Goal: Information Seeking & Learning: Learn about a topic

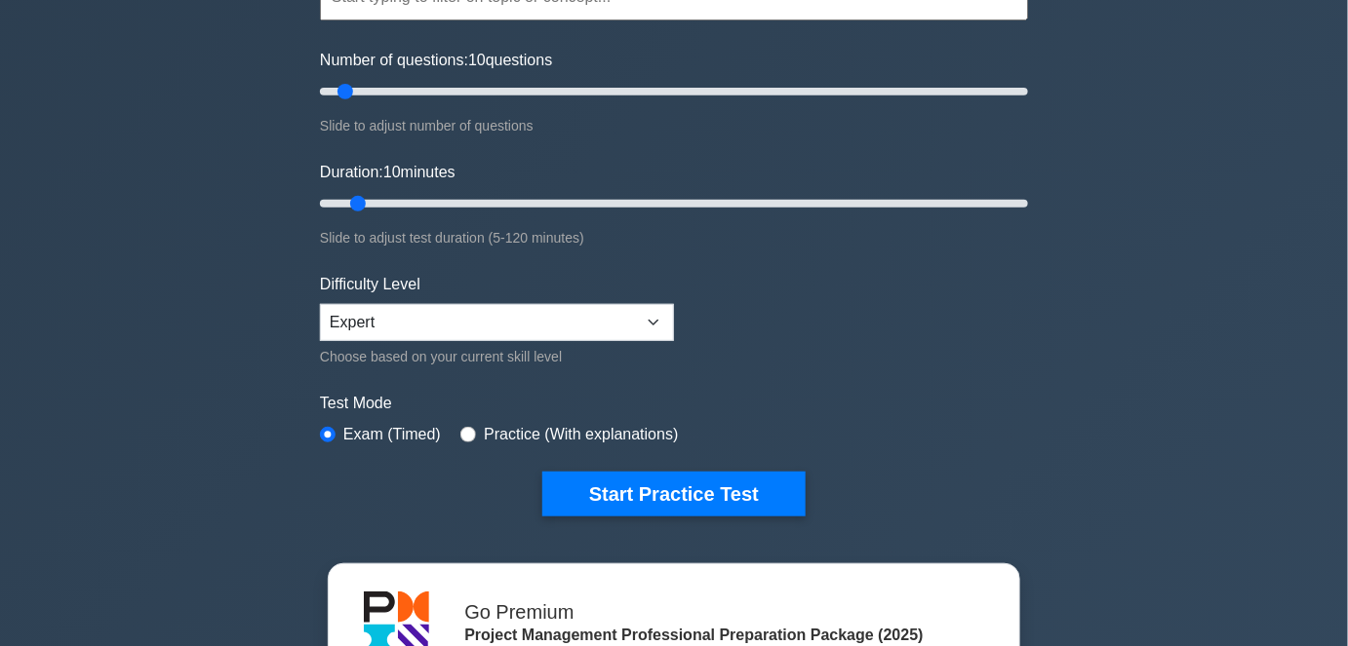
scroll to position [265, 0]
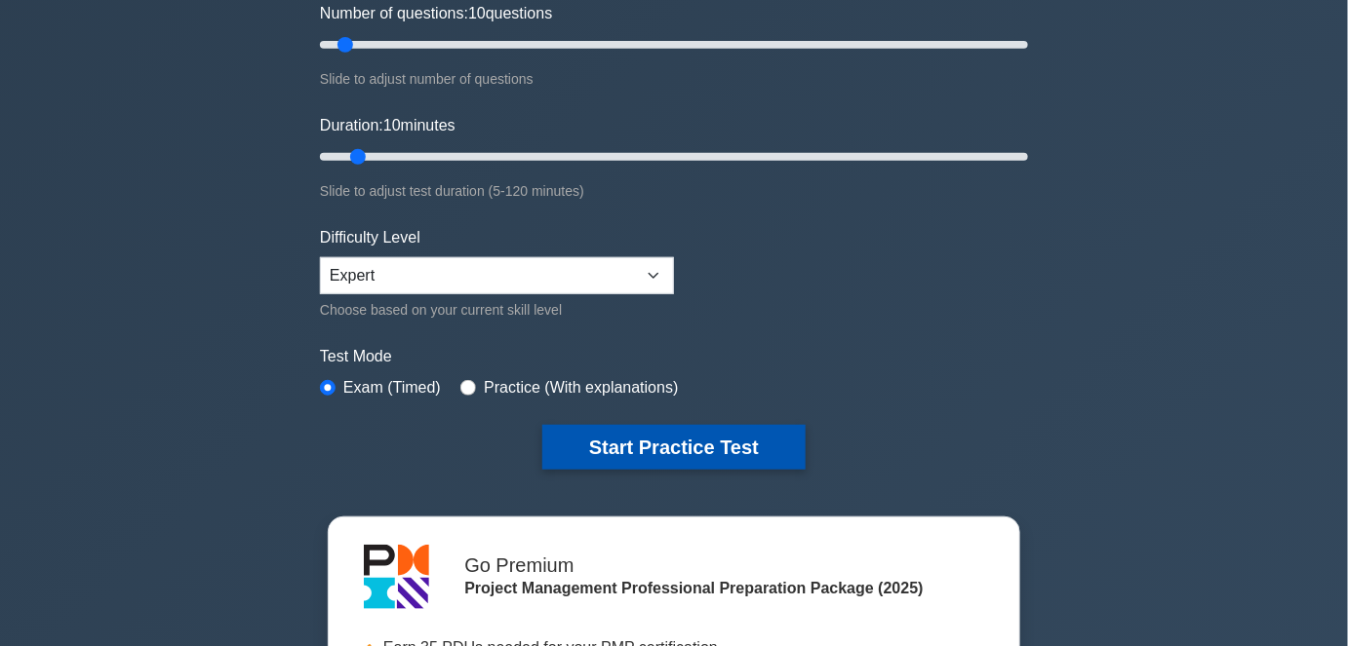
click at [605, 452] on button "Start Practice Test" at bounding box center [673, 447] width 263 height 45
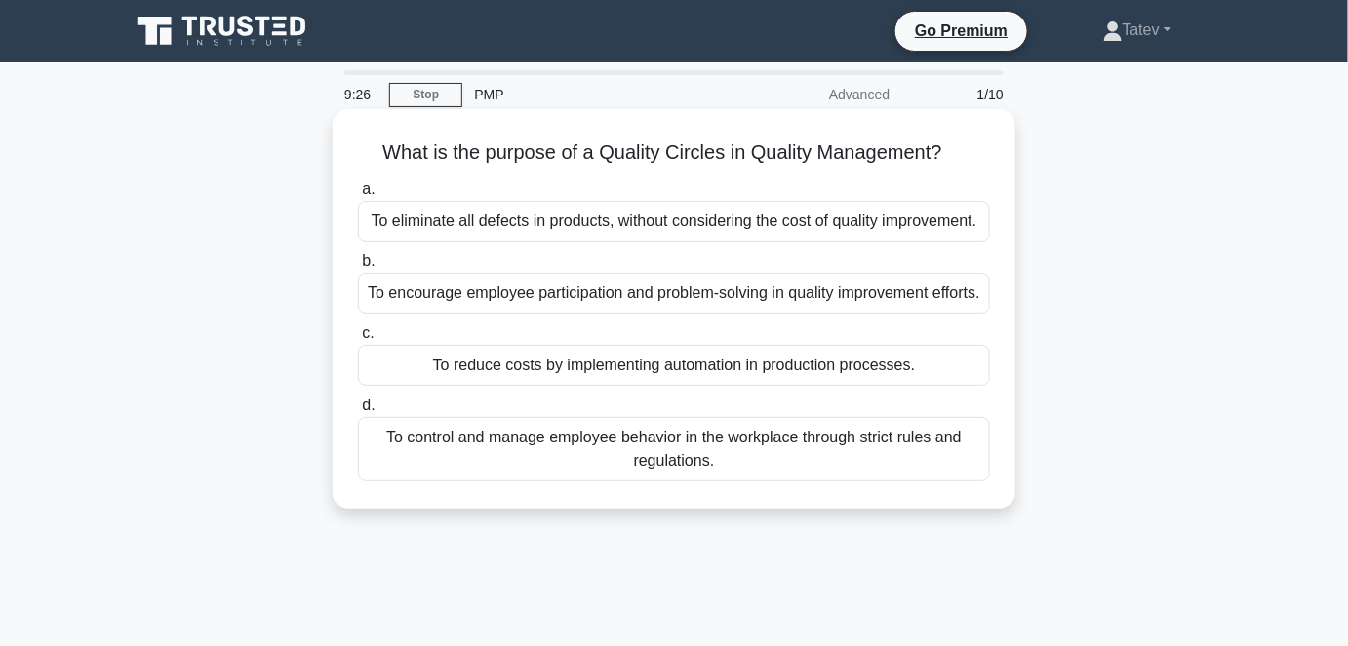
click at [780, 386] on div "To reduce costs by implementing automation in production processes." at bounding box center [674, 365] width 632 height 41
click at [358, 340] on input "c. To reduce costs by implementing automation in production processes." at bounding box center [358, 334] width 0 height 13
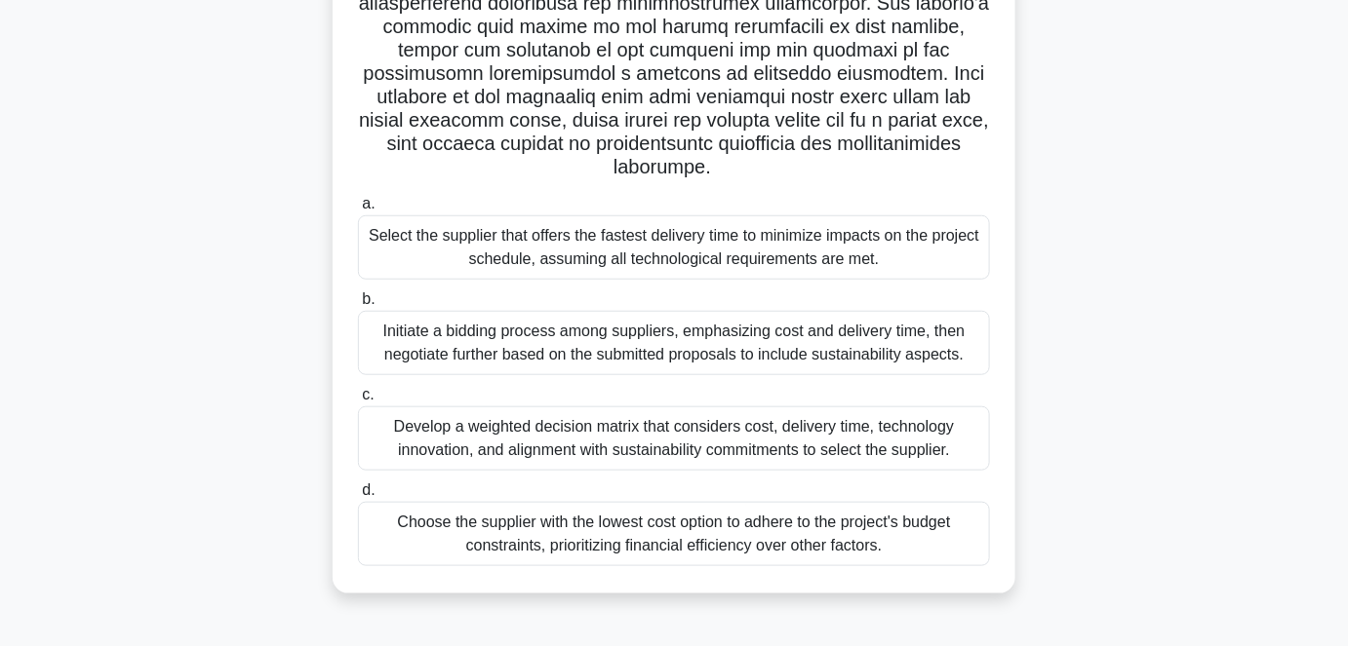
scroll to position [407, 0]
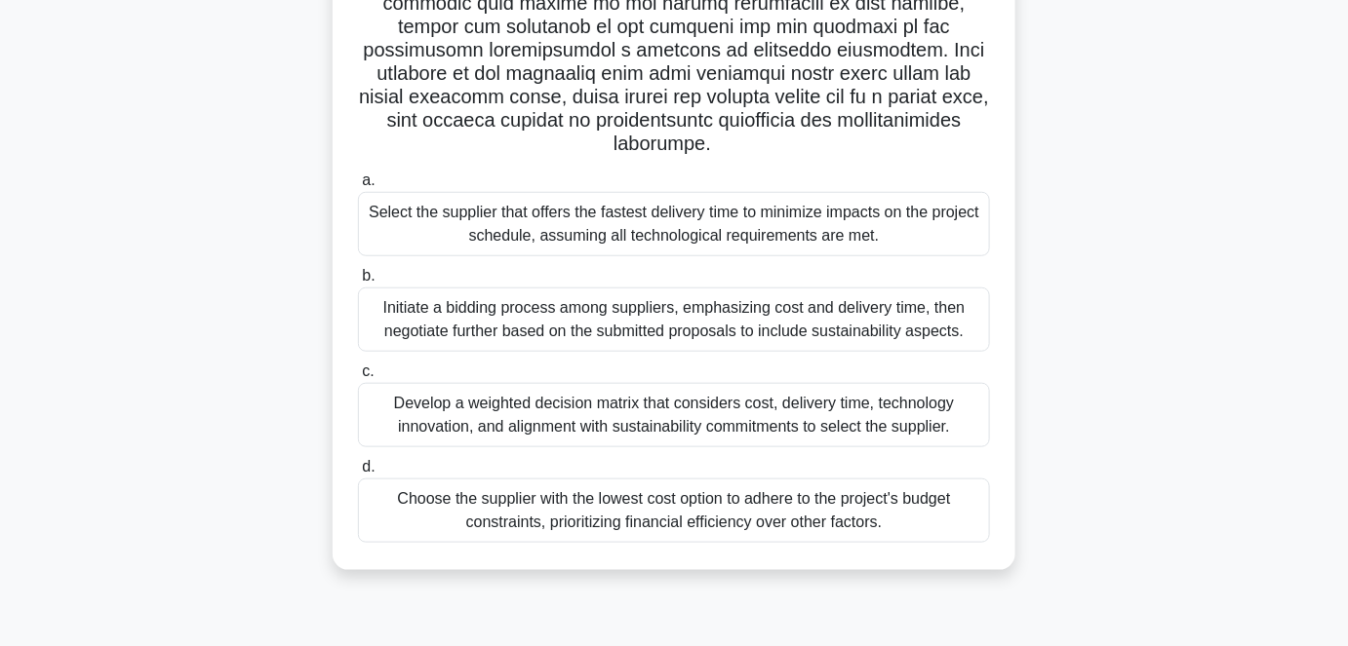
click at [500, 417] on div "Develop a weighted decision matrix that considers cost, delivery time, technolo…" at bounding box center [674, 415] width 632 height 64
click at [358, 378] on input "c. Develop a weighted decision matrix that considers cost, delivery time, techn…" at bounding box center [358, 372] width 0 height 13
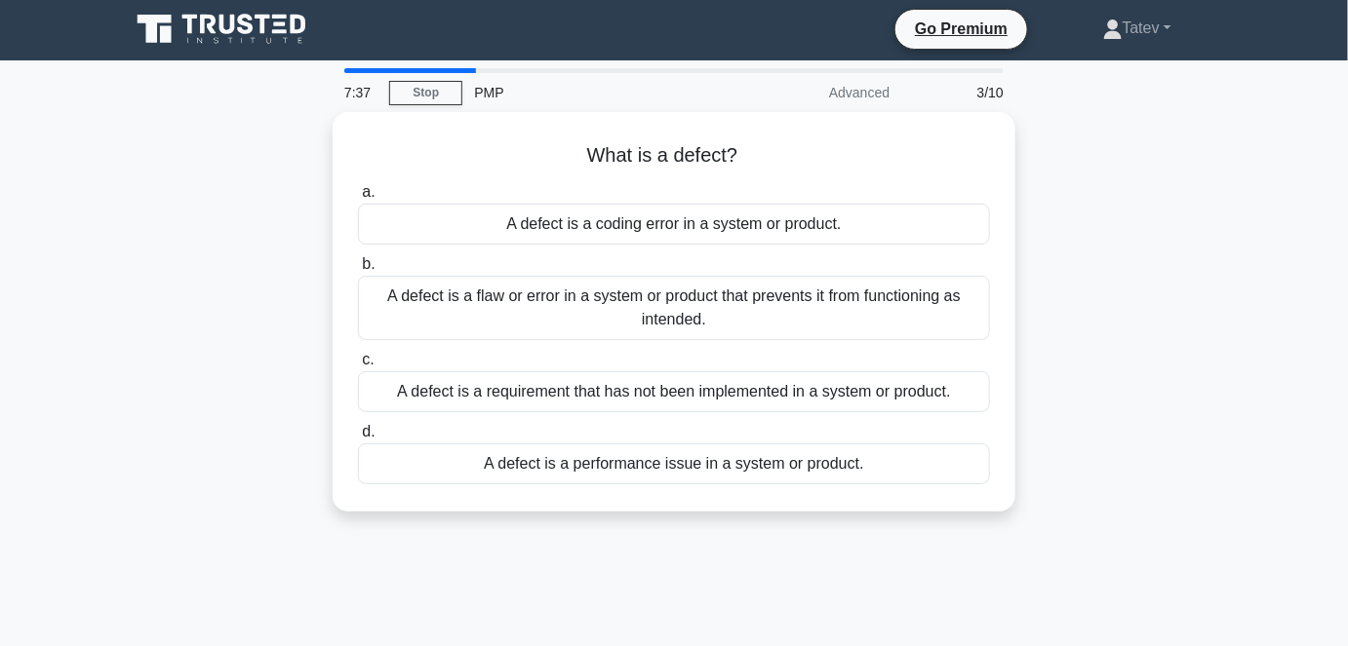
scroll to position [0, 0]
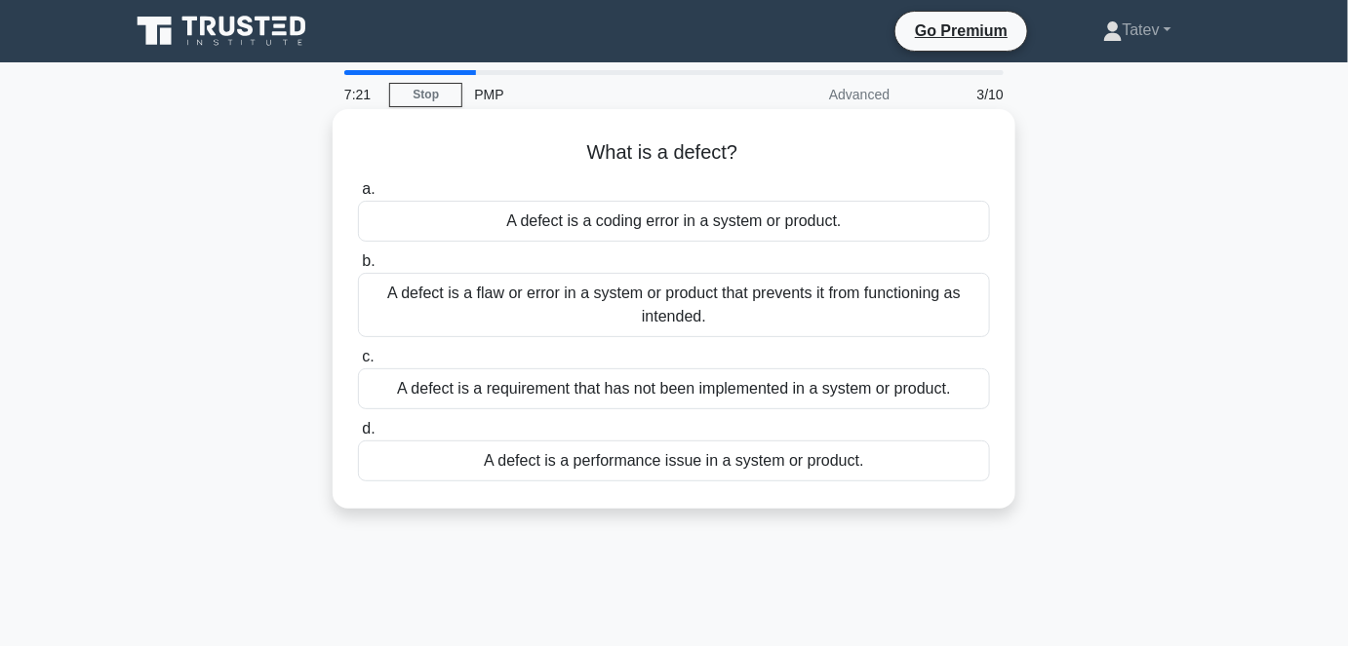
click at [398, 310] on div "A defect is a flaw or error in a system or product that prevents it from functi…" at bounding box center [674, 305] width 632 height 64
click at [358, 268] on input "b. A defect is a flaw or error in a system or product that prevents it from fun…" at bounding box center [358, 261] width 0 height 13
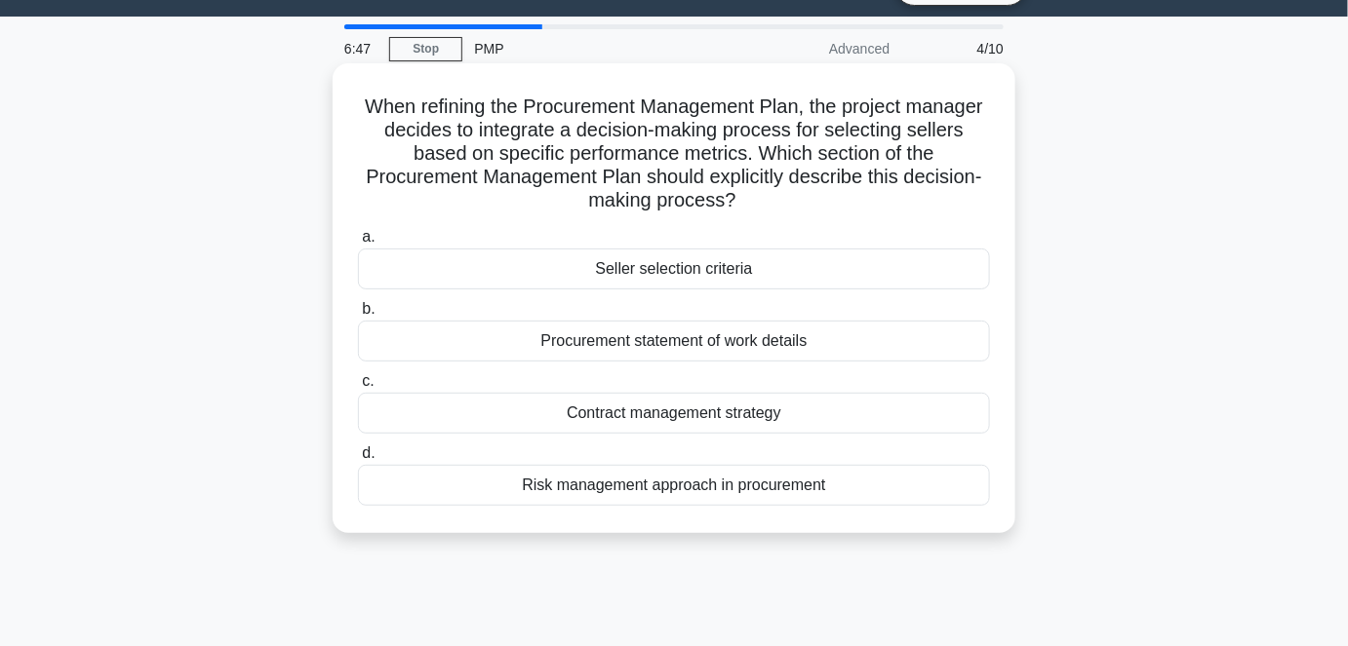
scroll to position [88, 0]
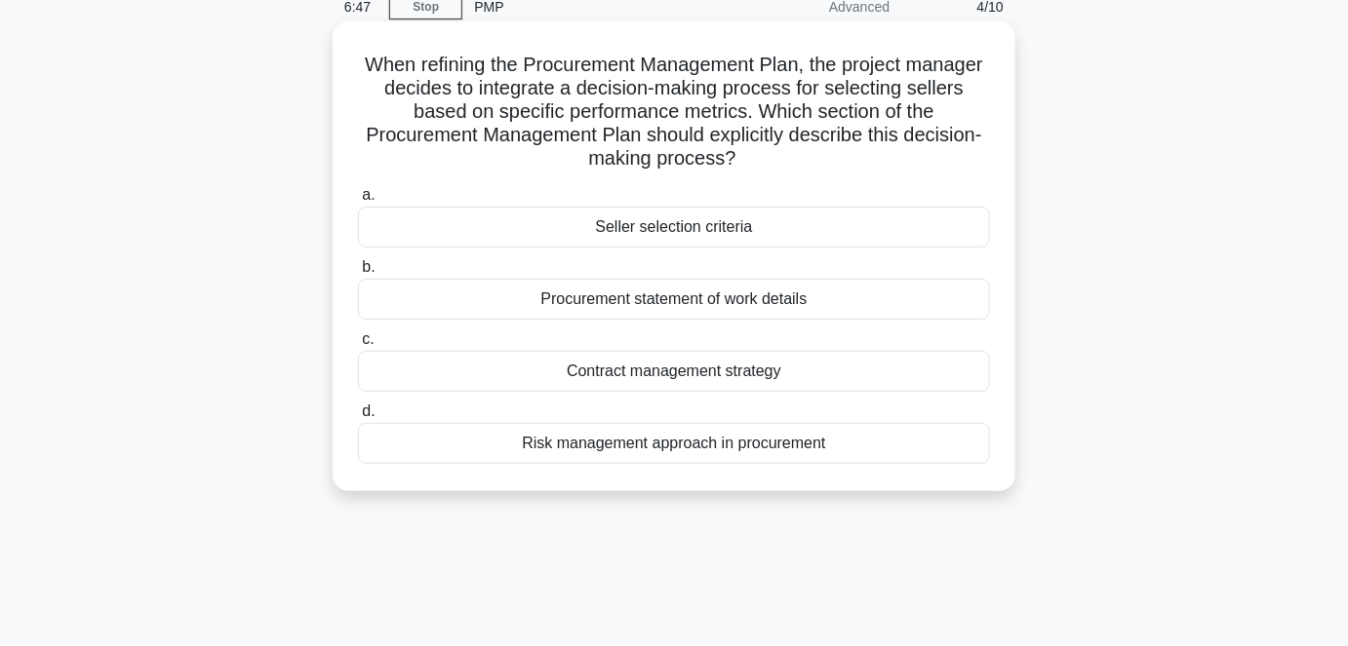
click at [623, 231] on div "Seller selection criteria" at bounding box center [674, 227] width 632 height 41
click at [358, 202] on input "a. Seller selection criteria" at bounding box center [358, 195] width 0 height 13
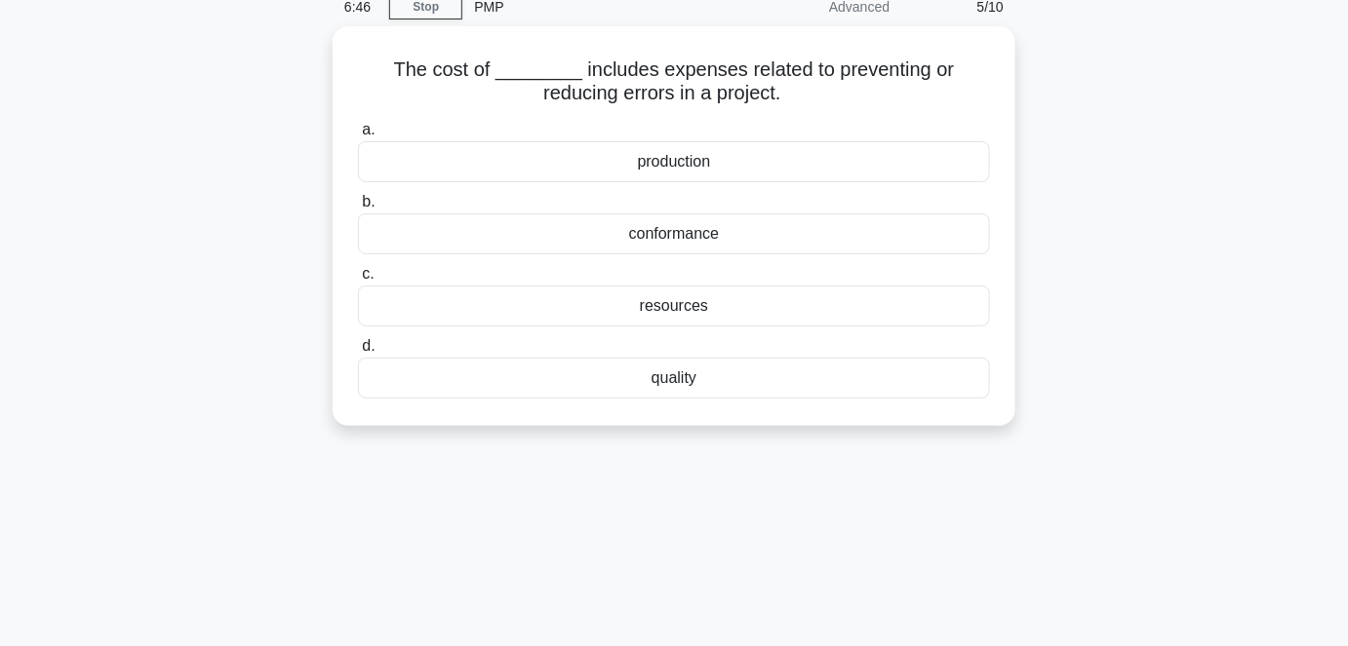
scroll to position [0, 0]
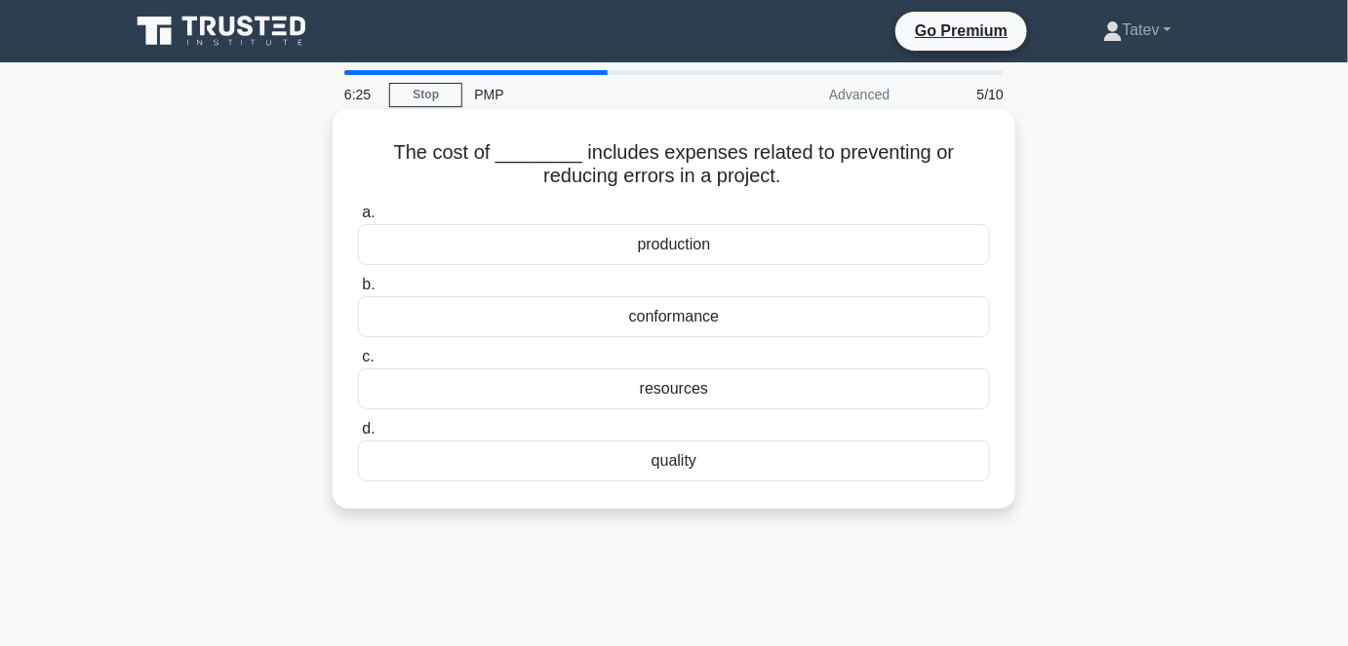
click at [636, 323] on div "conformance" at bounding box center [674, 316] width 632 height 41
click at [358, 292] on input "b. conformance" at bounding box center [358, 285] width 0 height 13
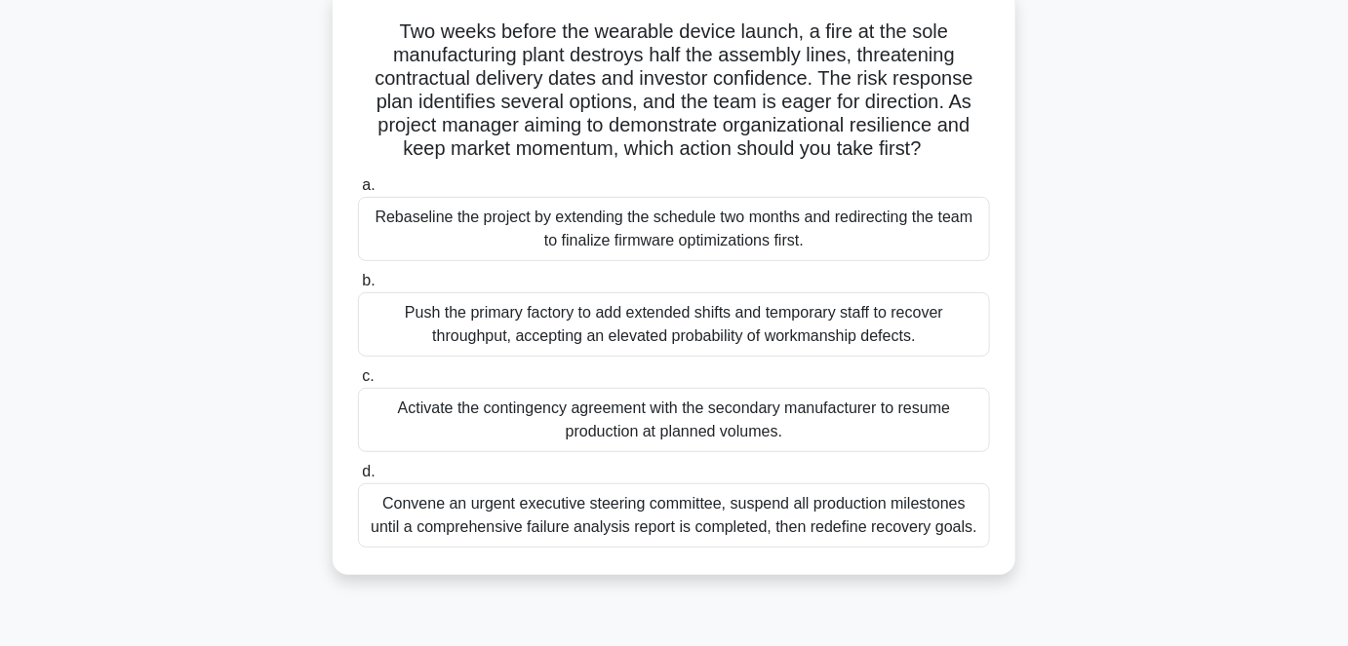
scroll to position [176, 0]
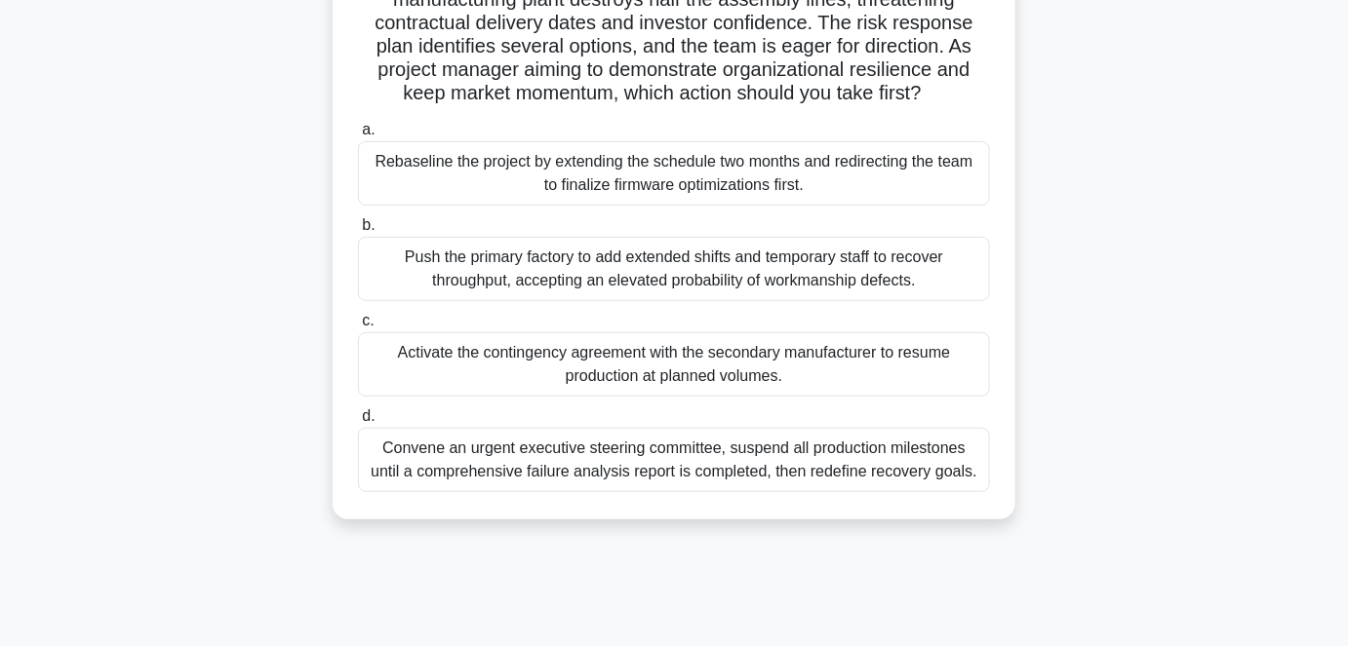
click at [525, 374] on div "Activate the contingency agreement with the secondary manufacturer to resume pr…" at bounding box center [674, 364] width 632 height 64
click at [358, 328] on input "c. Activate the contingency agreement with the secondary manufacturer to resume…" at bounding box center [358, 321] width 0 height 13
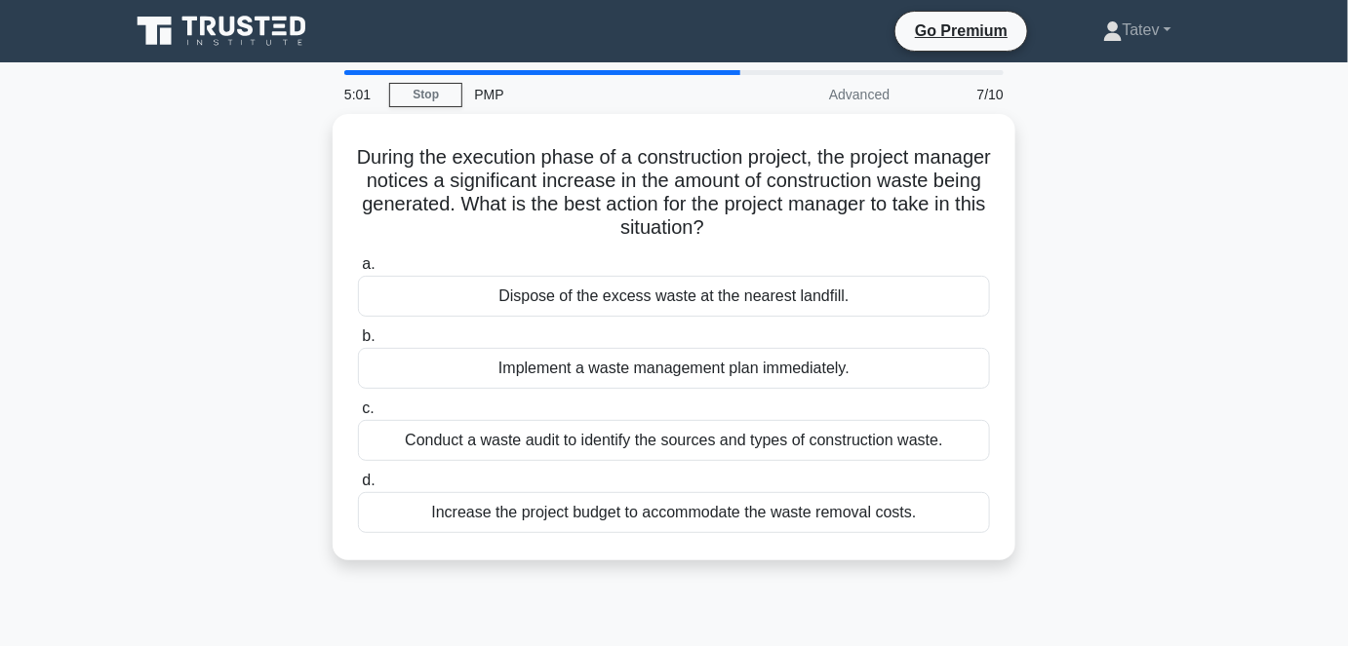
scroll to position [0, 0]
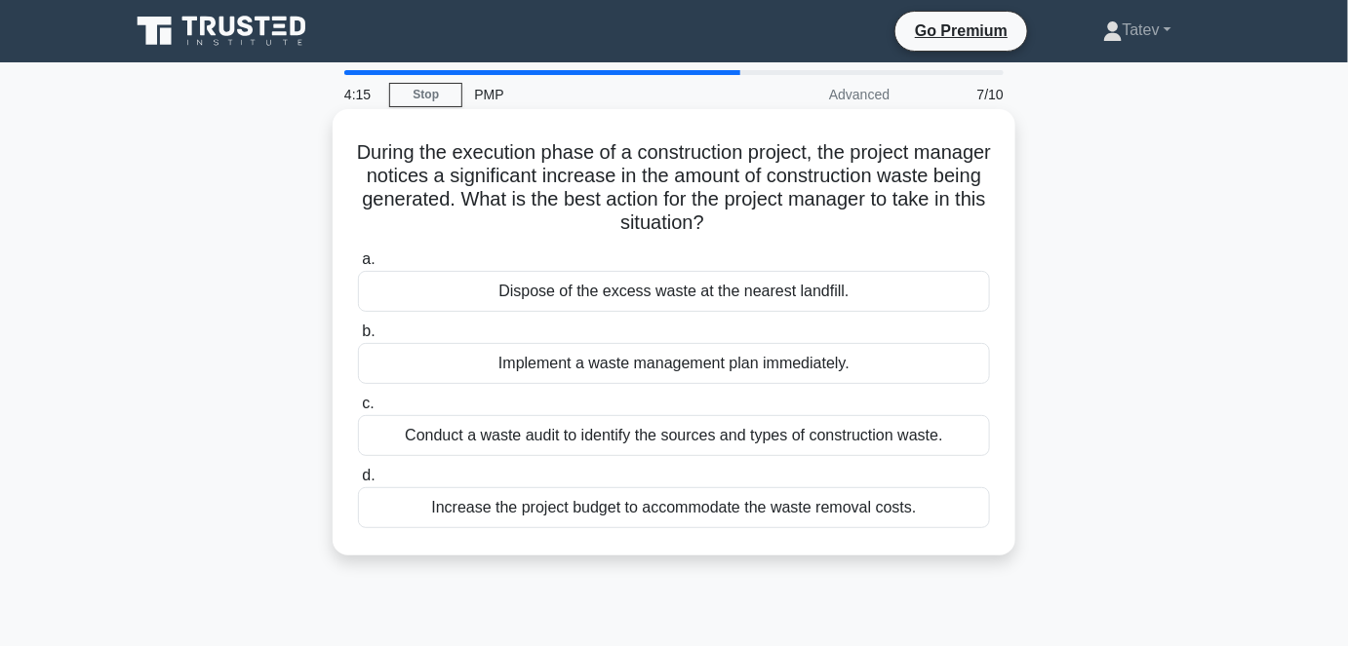
click at [563, 435] on div "Conduct a waste audit to identify the sources and types of construction waste." at bounding box center [674, 435] width 632 height 41
click at [358, 410] on input "c. Conduct a waste audit to identify the sources and types of construction wast…" at bounding box center [358, 404] width 0 height 13
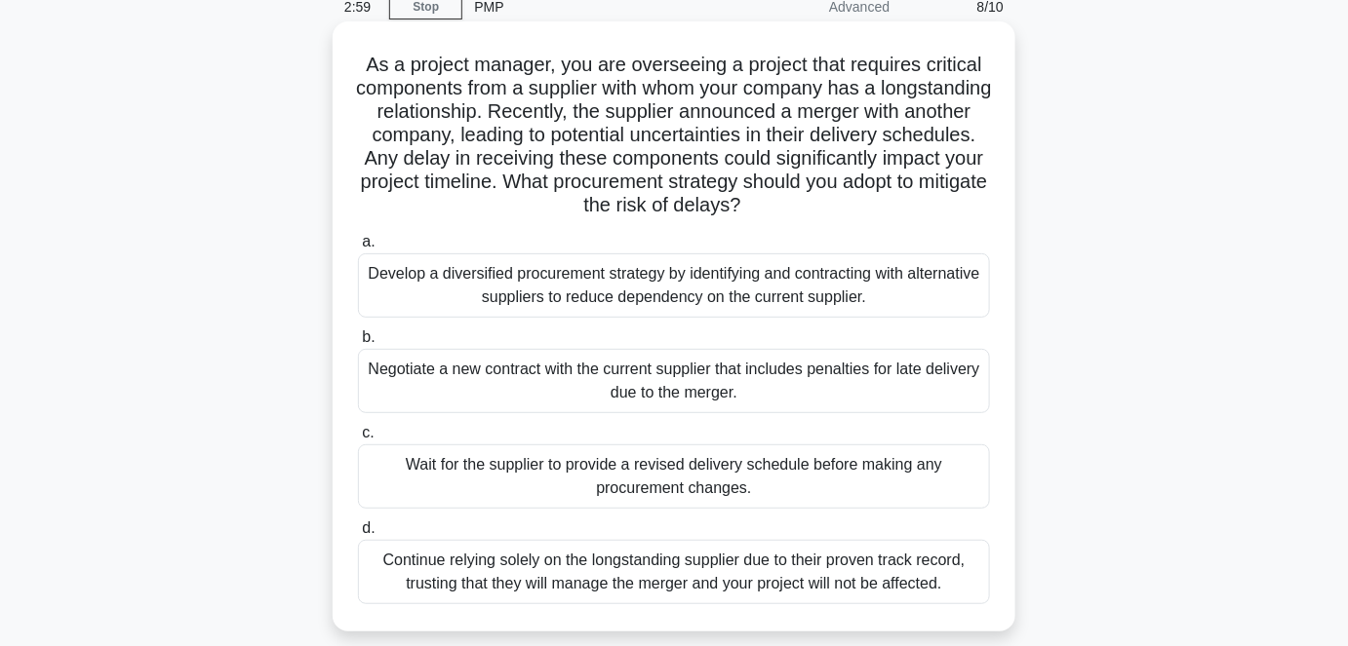
scroll to position [176, 0]
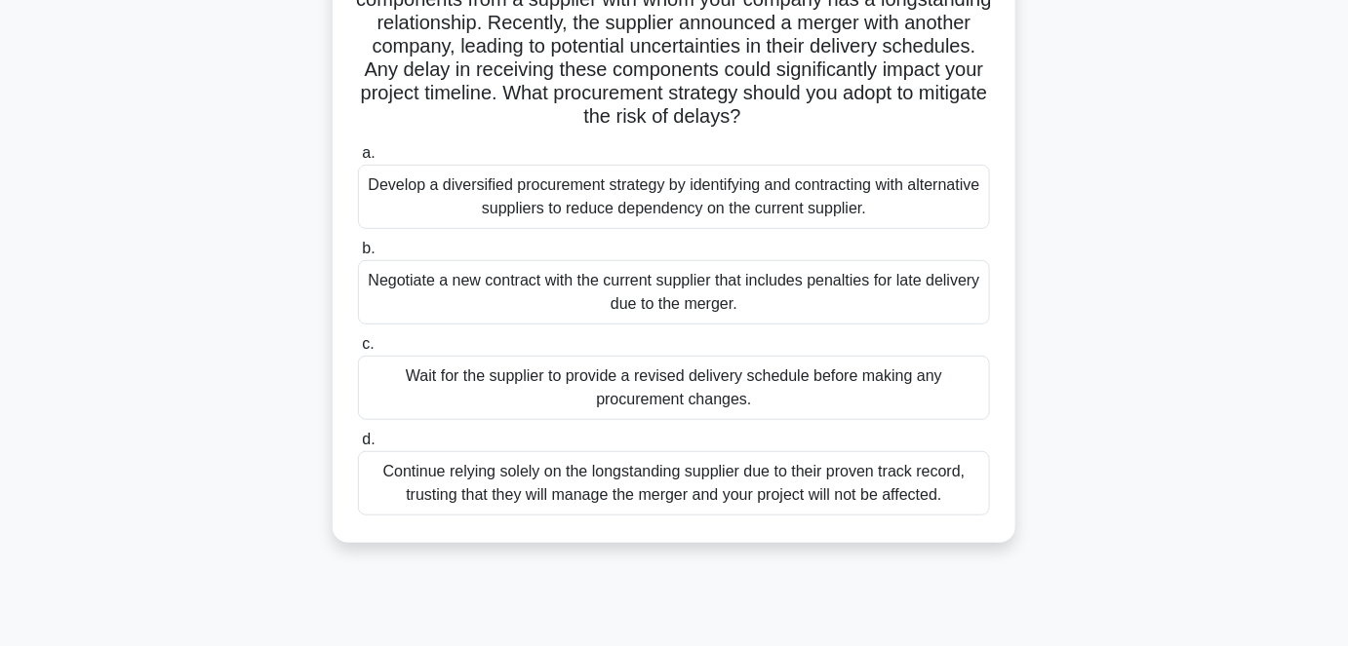
click at [640, 213] on div "Develop a diversified procurement strategy by identifying and contracting with …" at bounding box center [674, 197] width 632 height 64
click at [358, 160] on input "a. Develop a diversified procurement strategy by identifying and contracting wi…" at bounding box center [358, 153] width 0 height 13
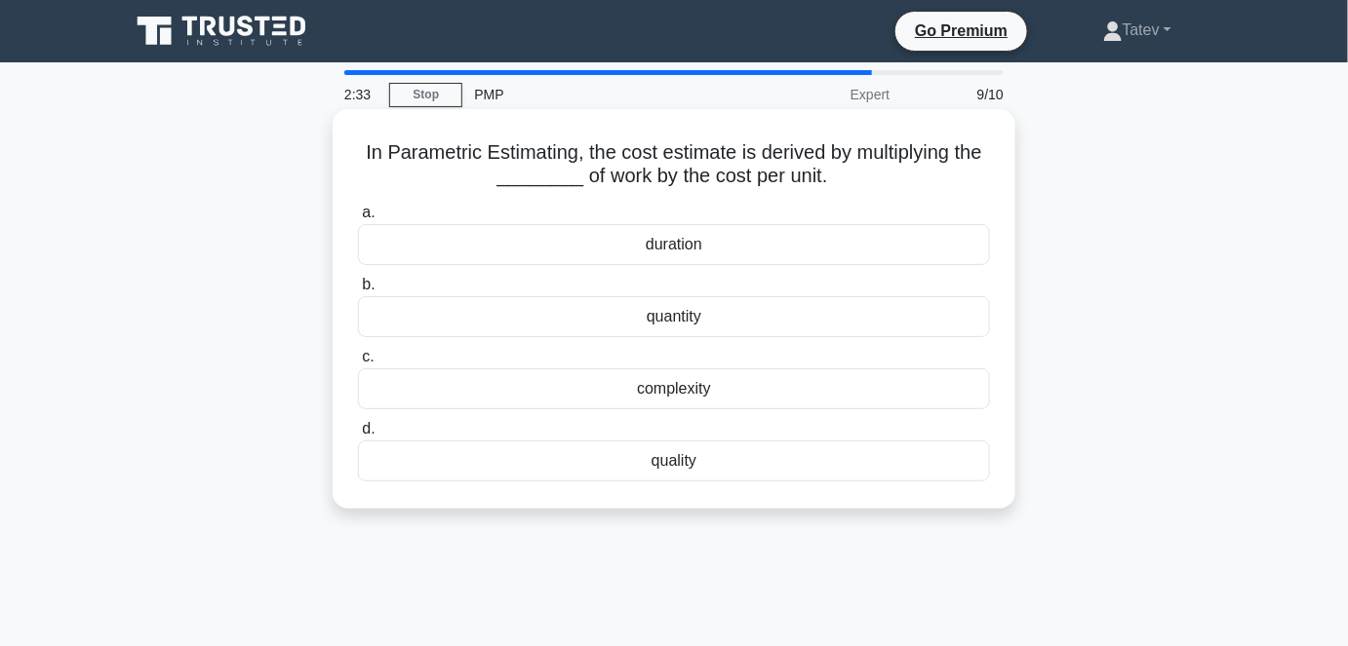
scroll to position [0, 0]
click at [714, 321] on div "quantity" at bounding box center [674, 316] width 632 height 41
click at [358, 292] on input "b. quantity" at bounding box center [358, 285] width 0 height 13
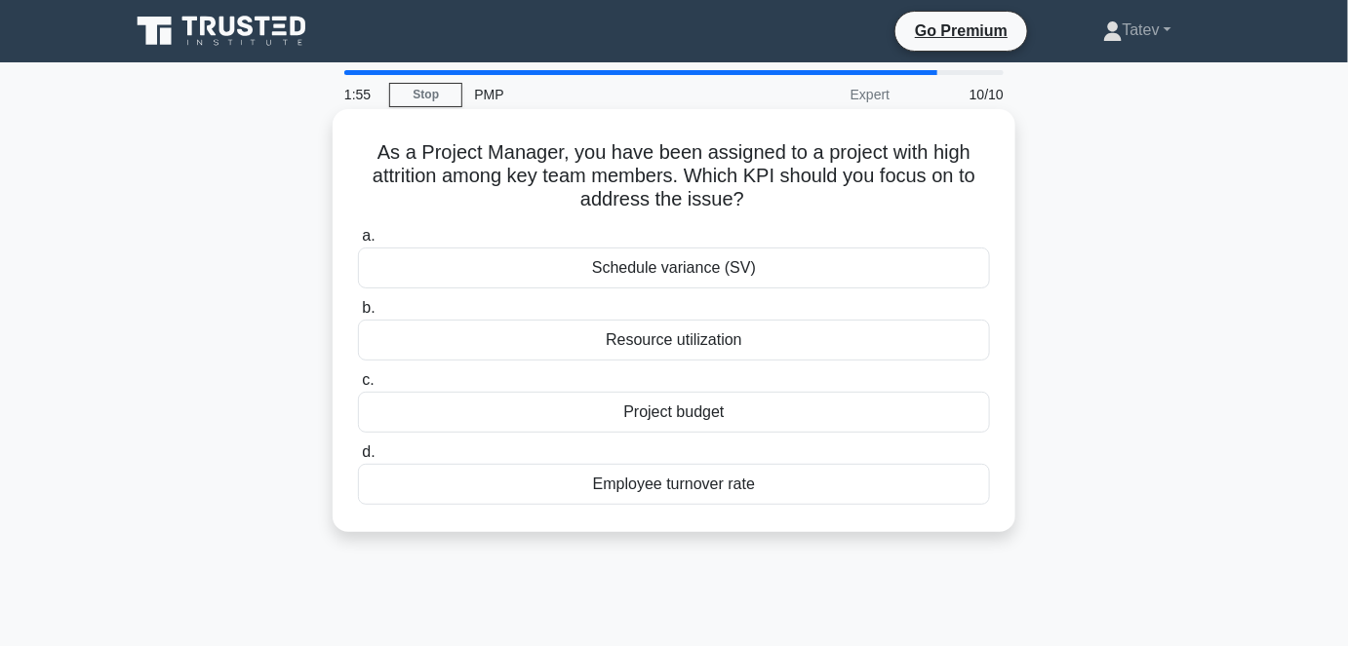
click at [741, 493] on div "Employee turnover rate" at bounding box center [674, 484] width 632 height 41
click at [358, 459] on input "d. Employee turnover rate" at bounding box center [358, 453] width 0 height 13
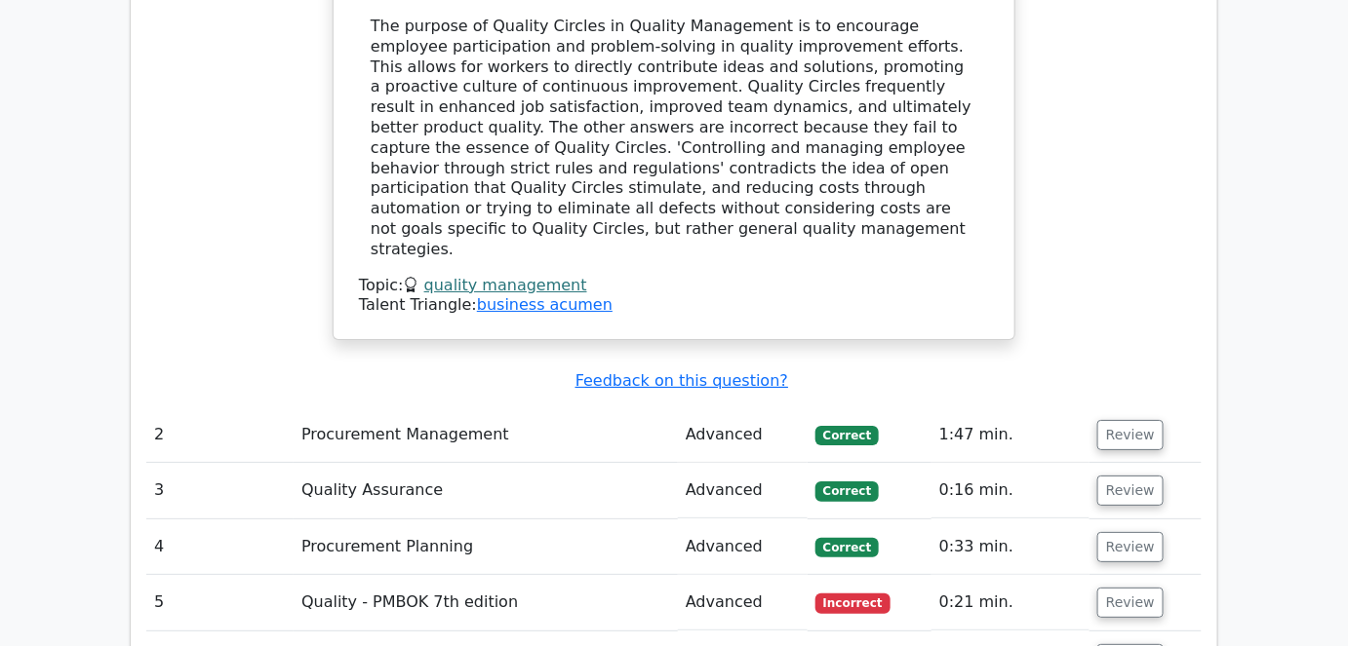
scroll to position [2304, 0]
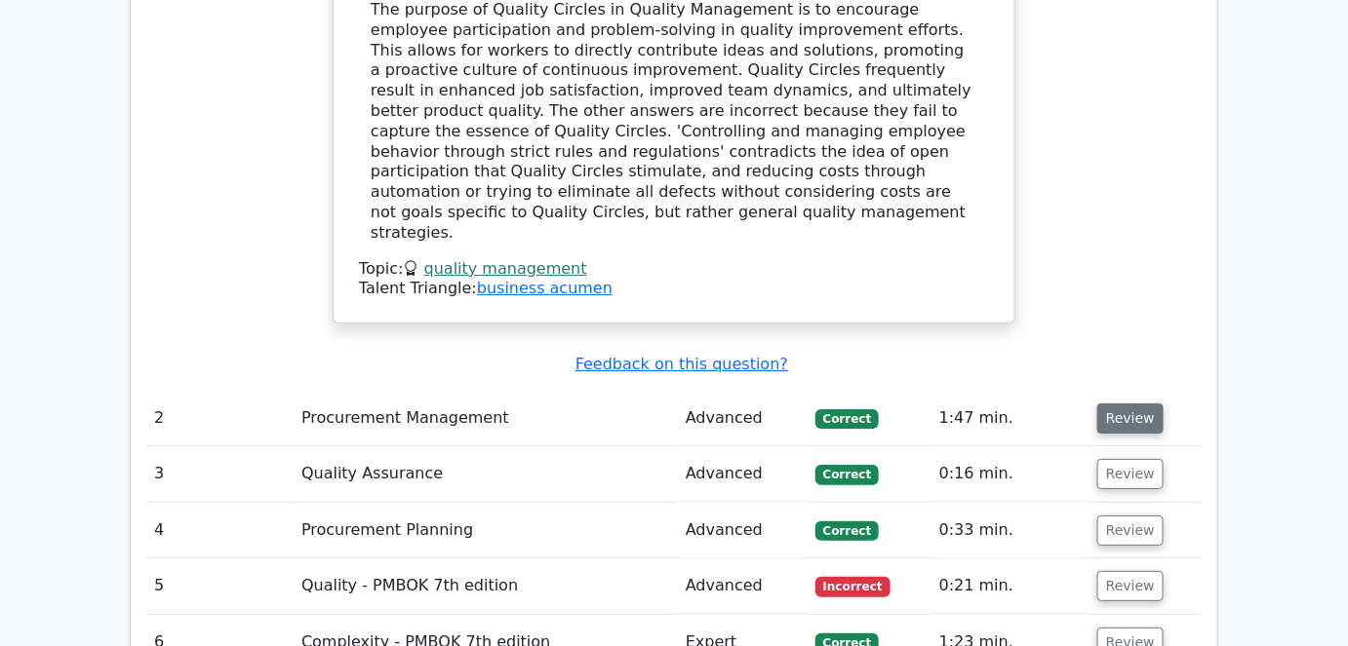
click at [1125, 404] on button "Review" at bounding box center [1130, 419] width 66 height 30
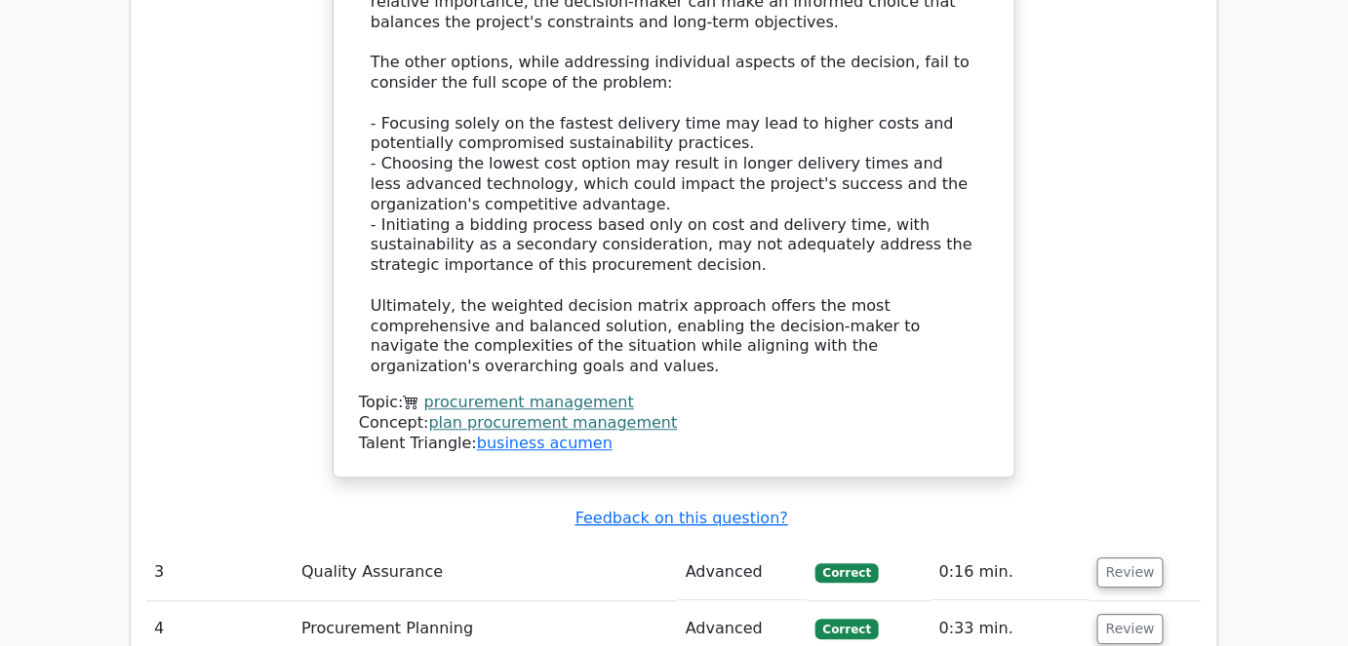
scroll to position [3900, 0]
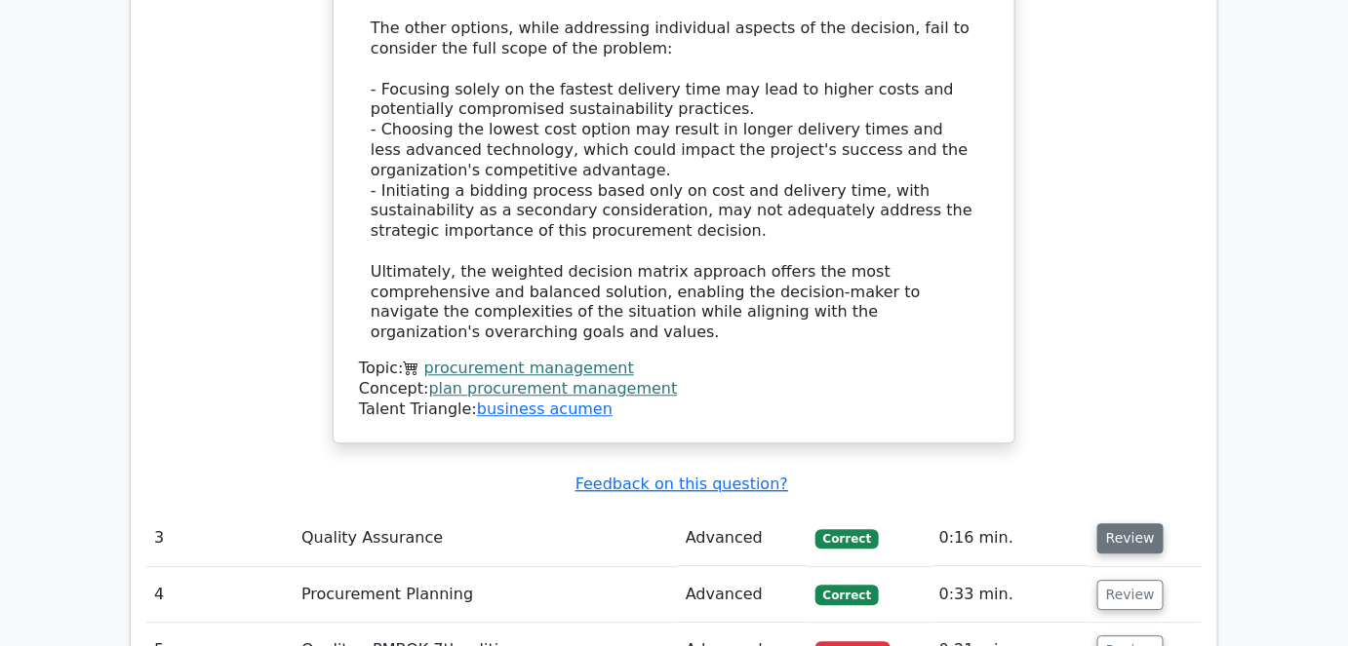
click at [1138, 524] on button "Review" at bounding box center [1130, 539] width 66 height 30
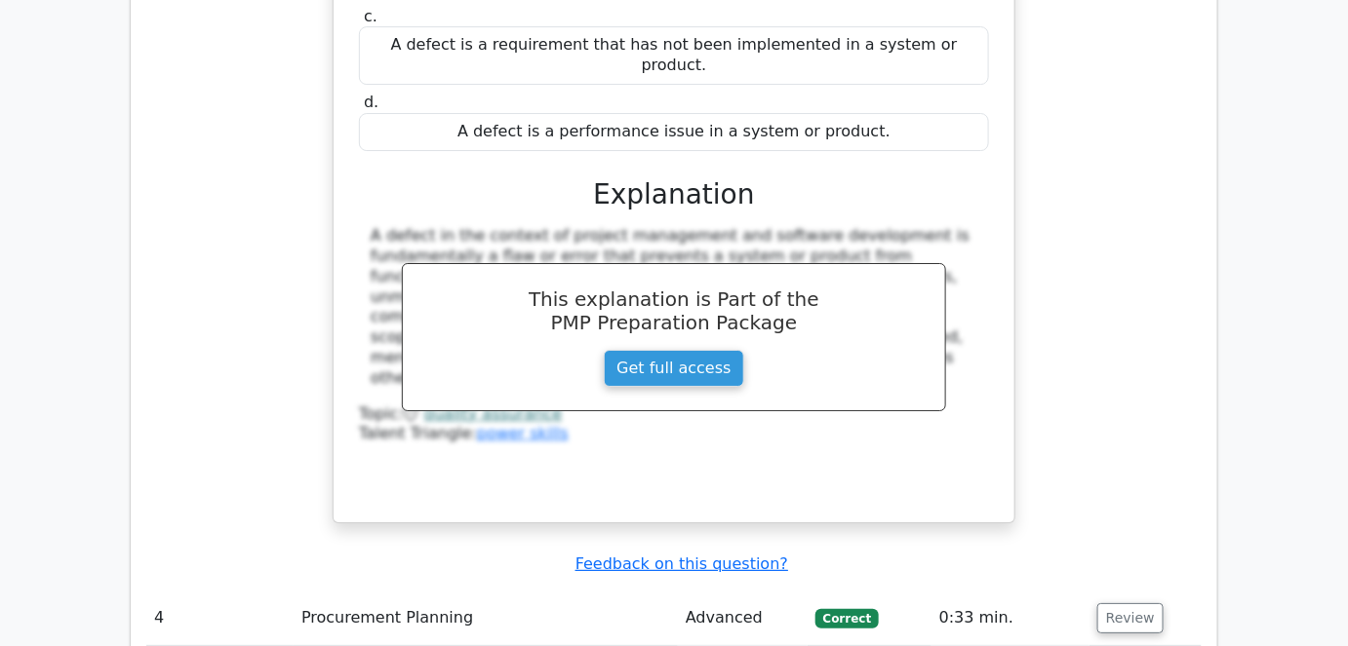
scroll to position [4698, 0]
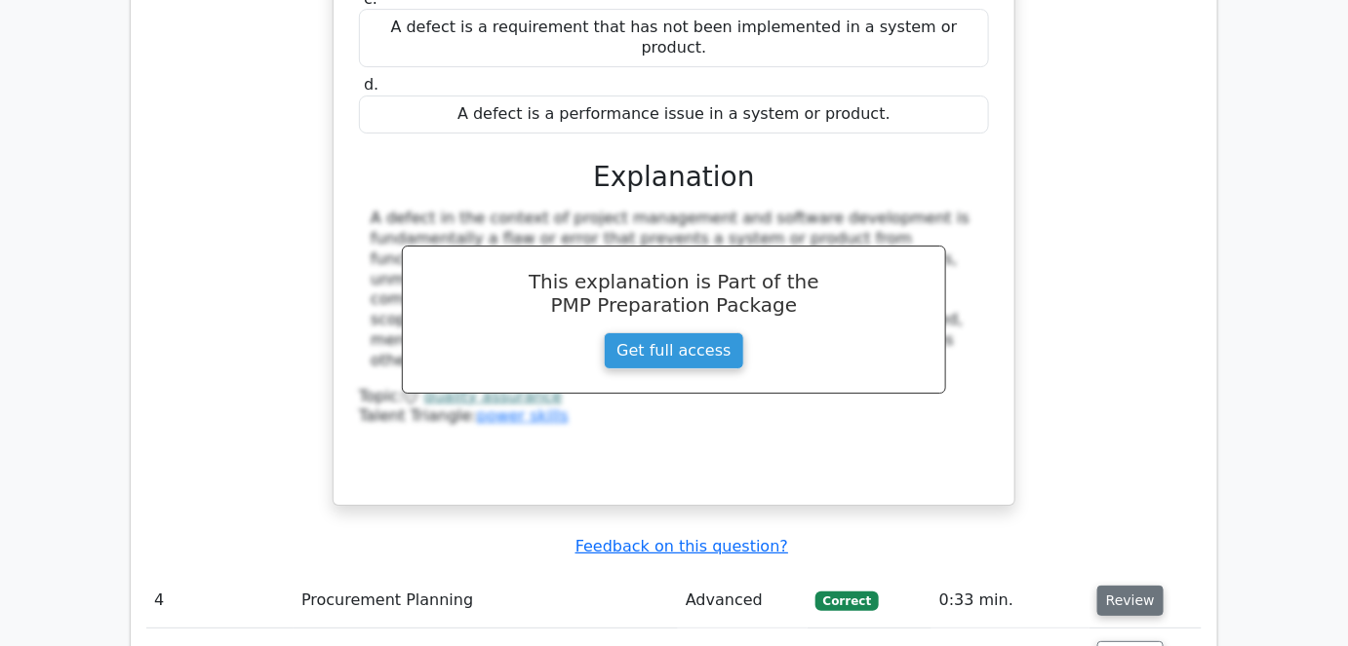
click at [1115, 586] on button "Review" at bounding box center [1130, 601] width 66 height 30
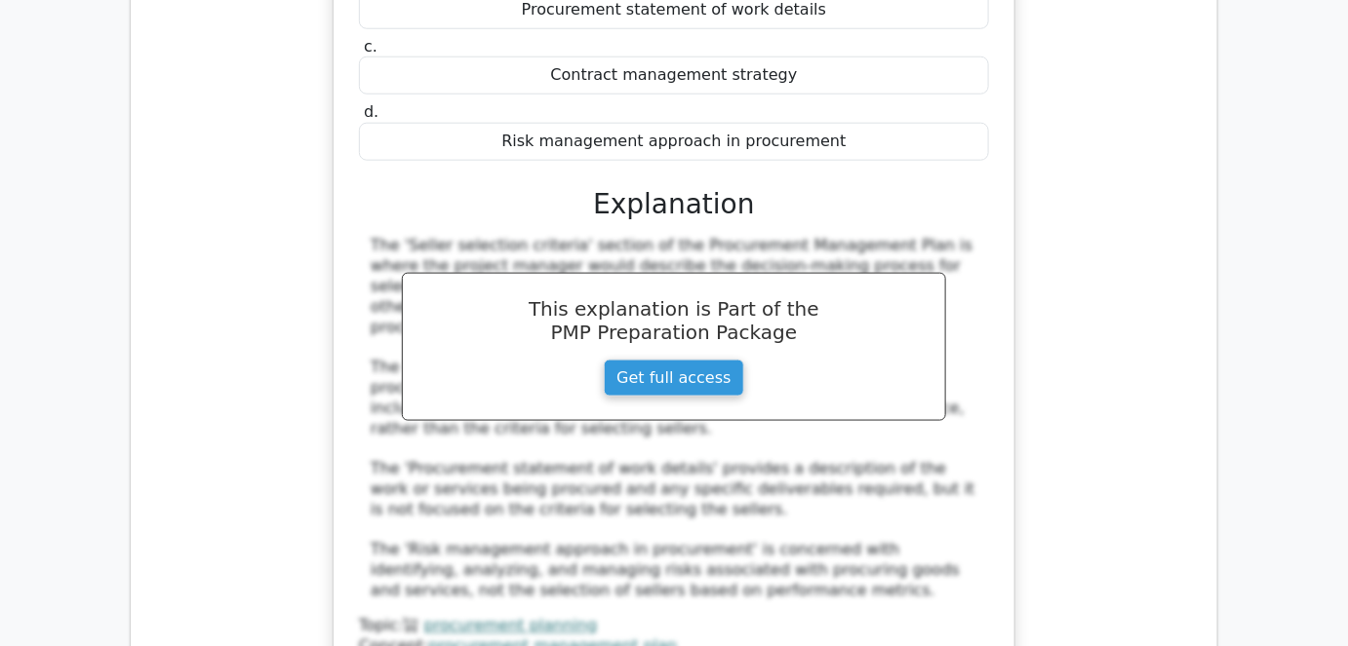
scroll to position [5584, 0]
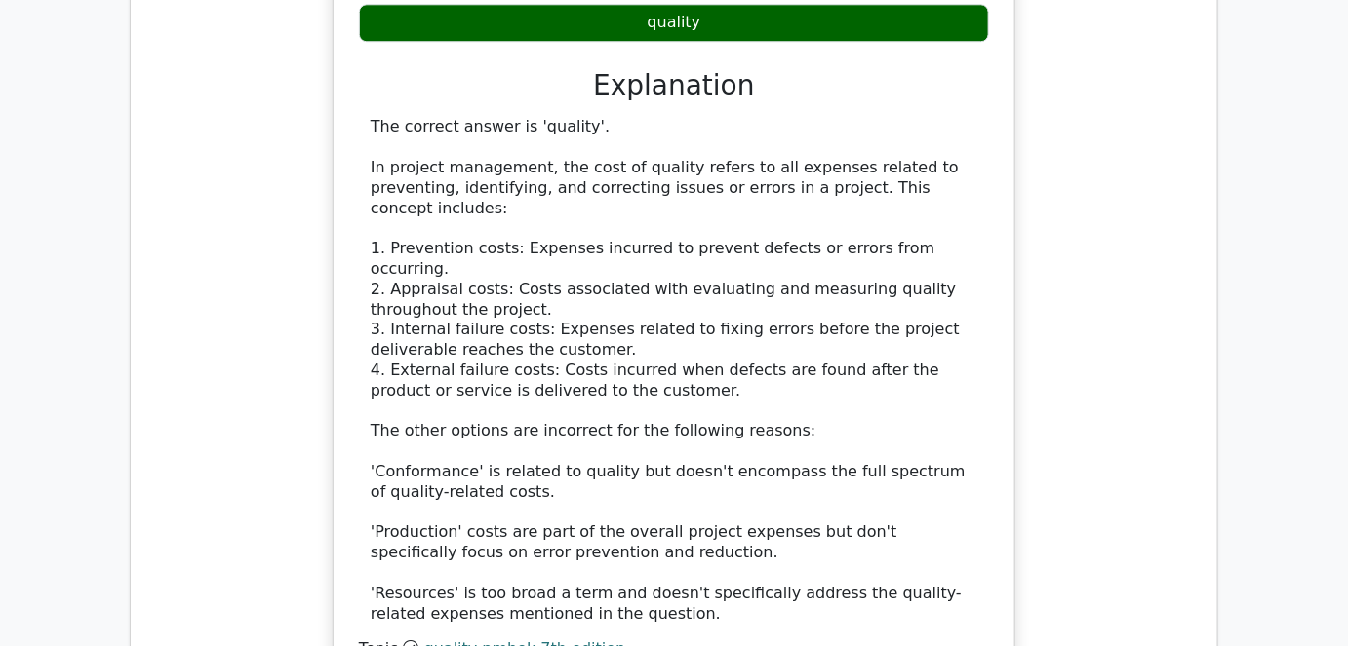
scroll to position [6913, 0]
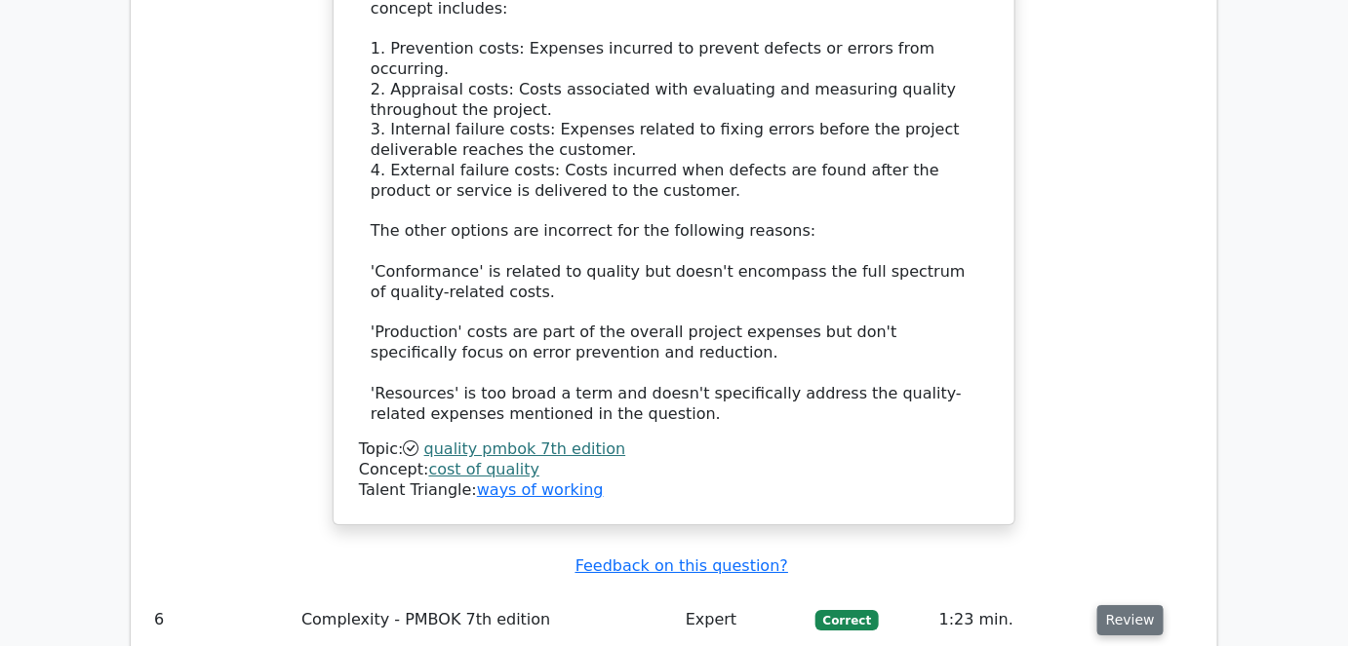
click at [1125, 606] on button "Review" at bounding box center [1130, 621] width 66 height 30
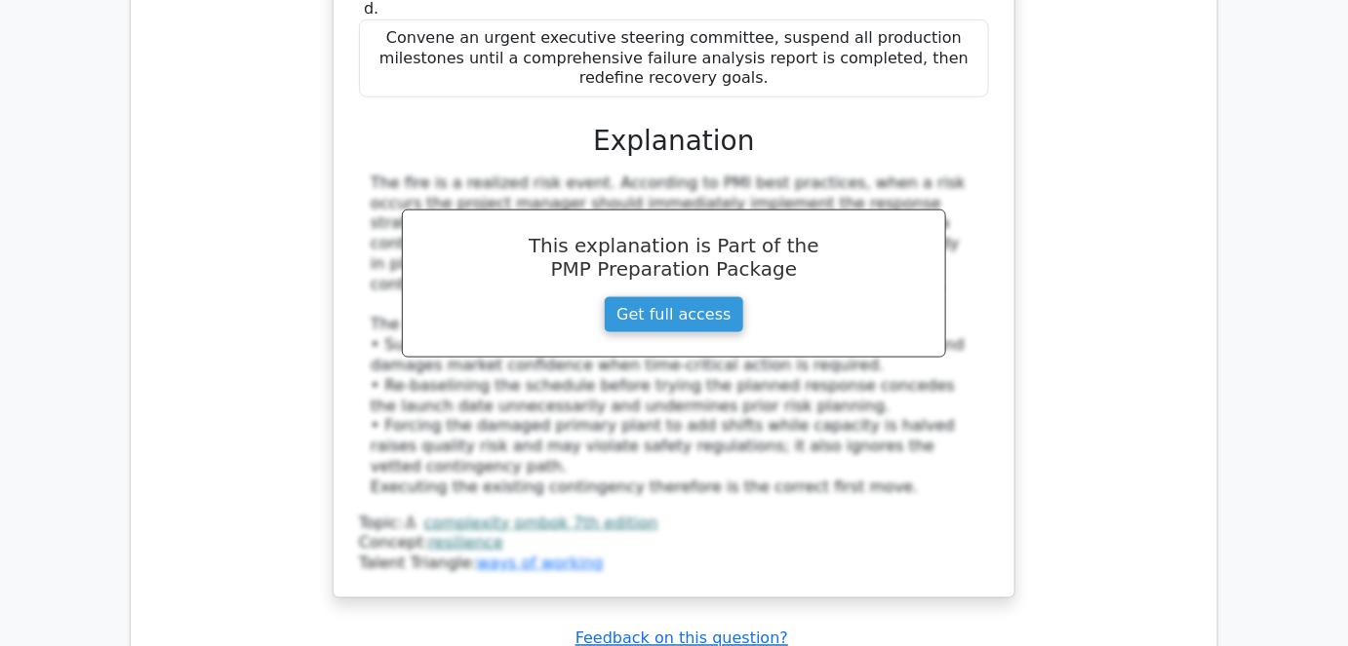
scroll to position [8066, 0]
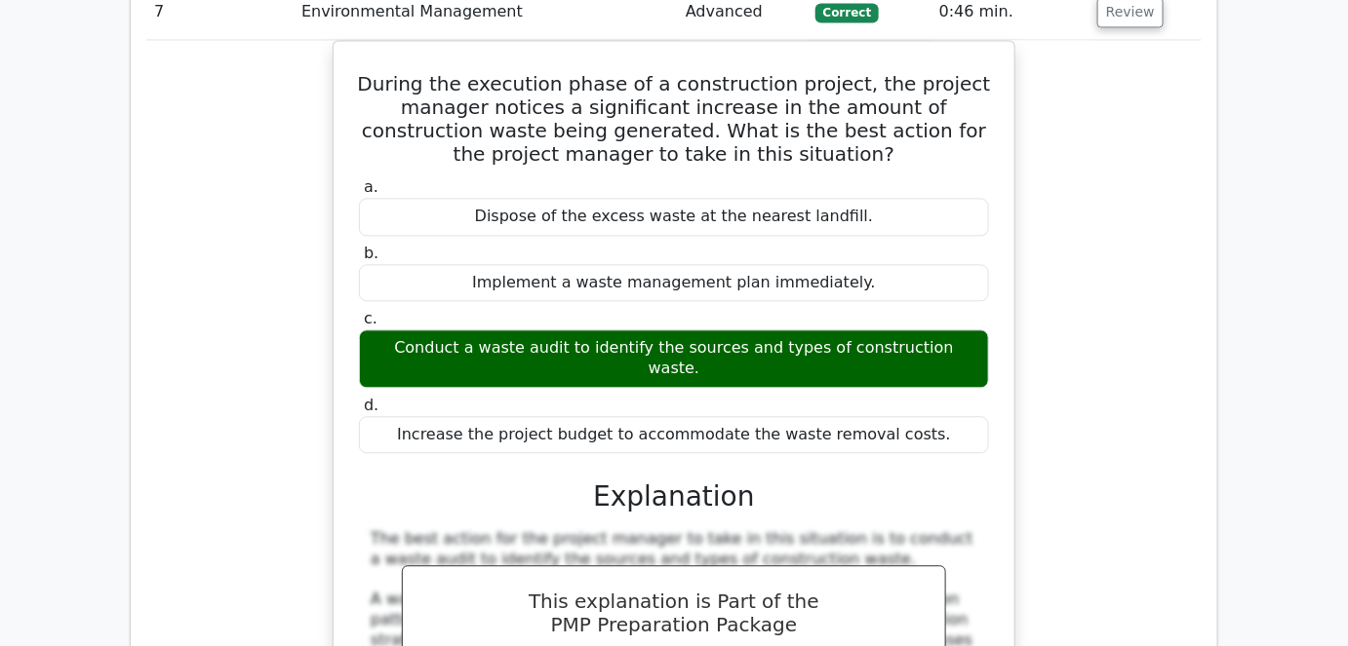
scroll to position [8952, 0]
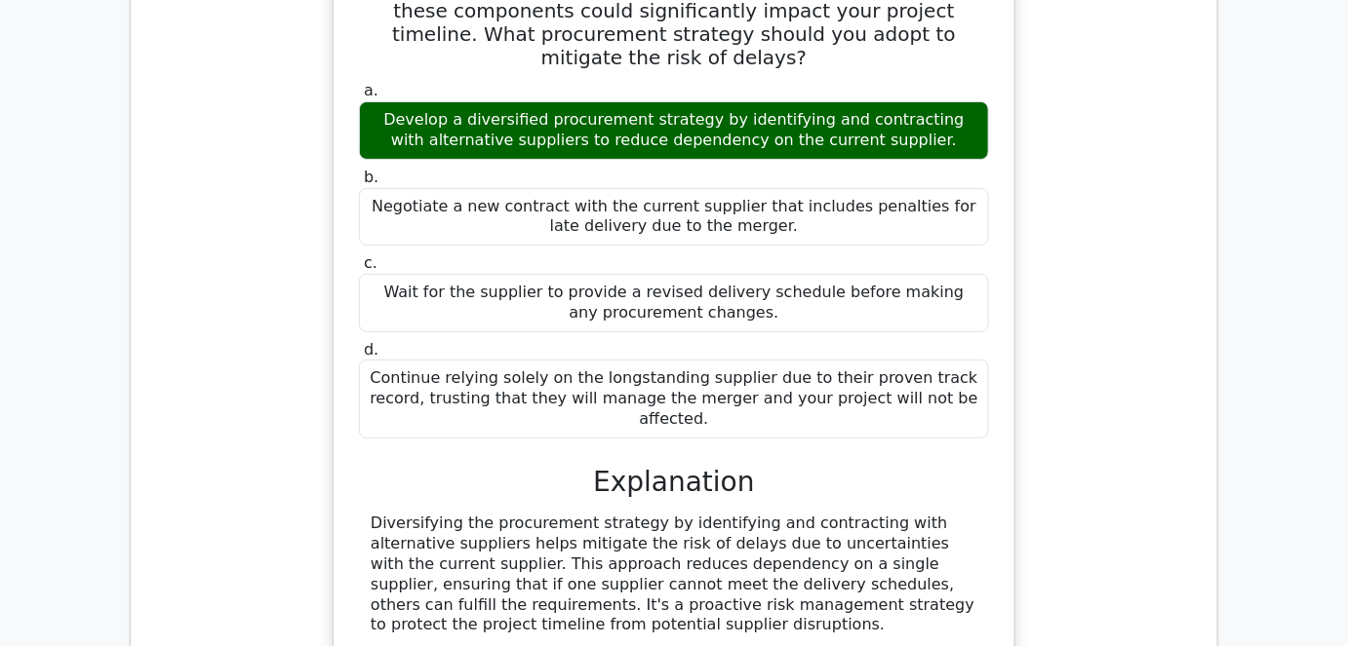
scroll to position [10104, 0]
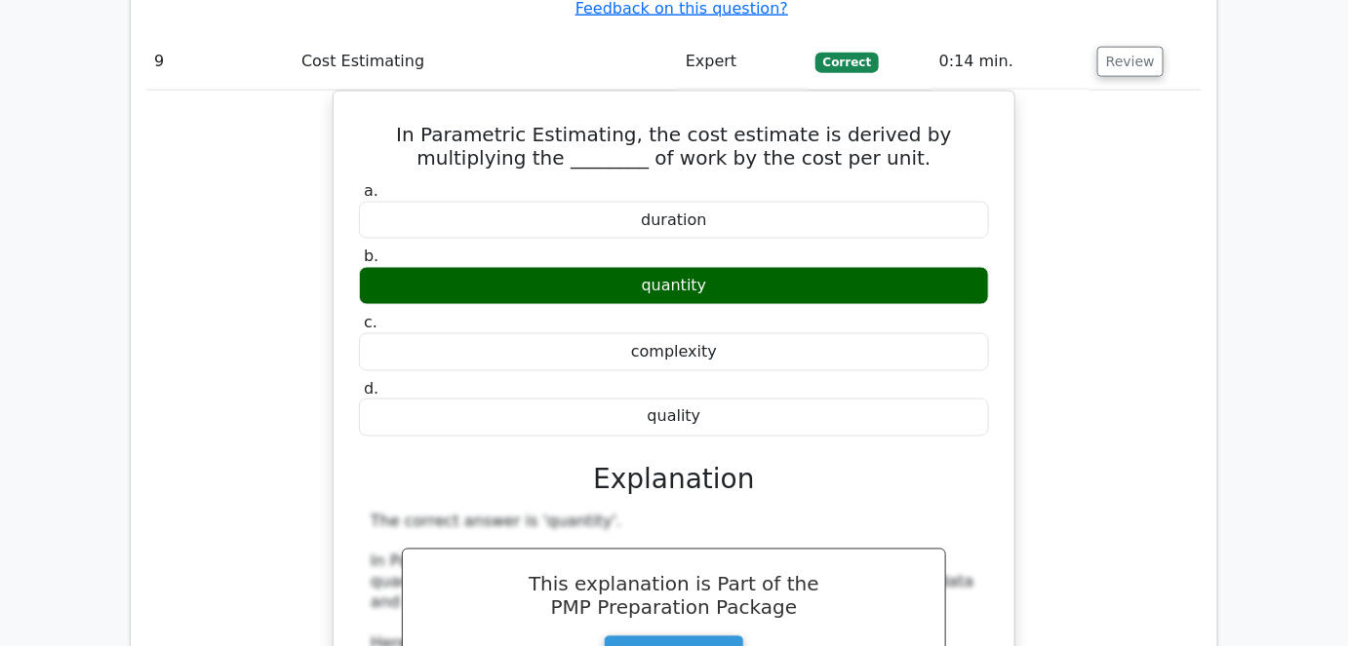
scroll to position [10991, 0]
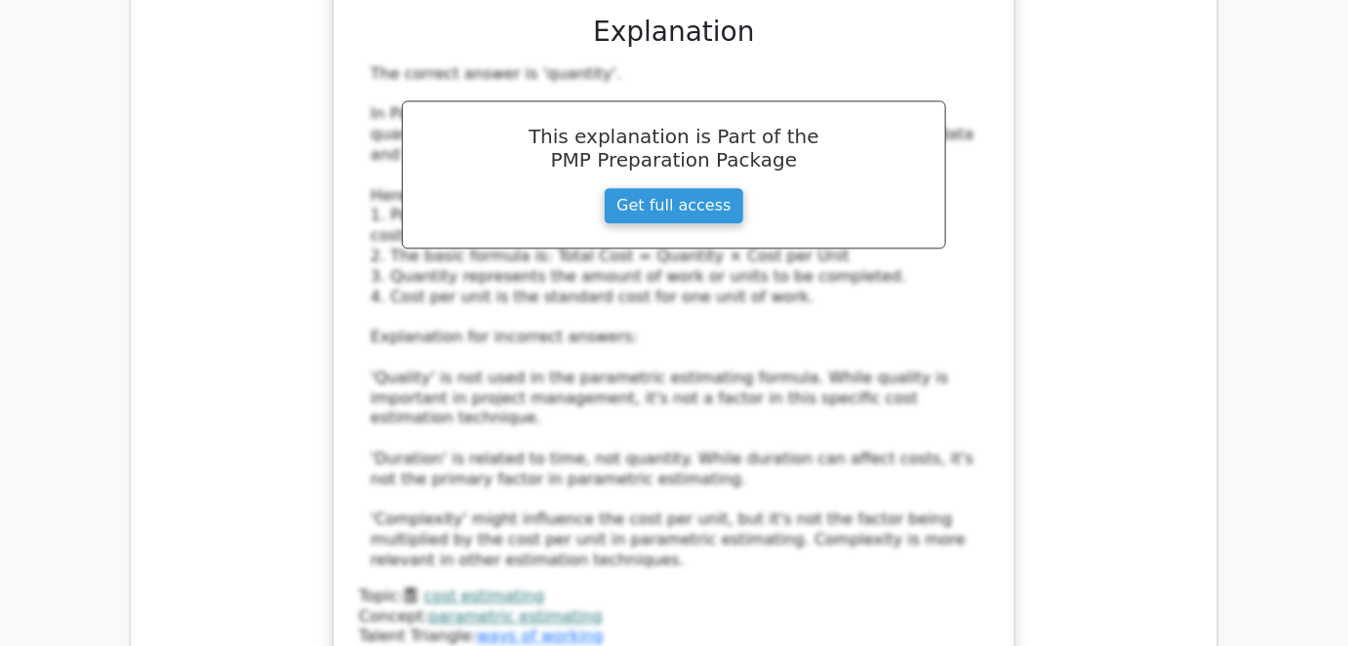
scroll to position [11168, 0]
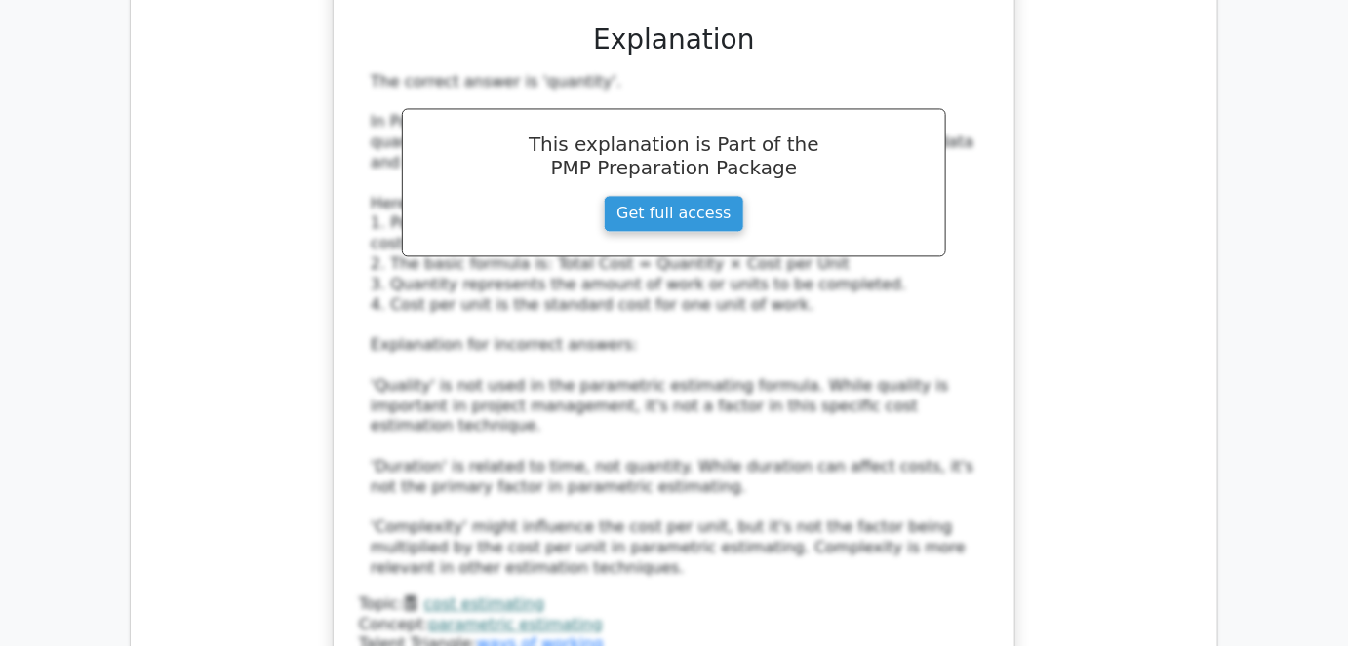
copy h5 "attrition"
